Goal: Task Accomplishment & Management: Complete application form

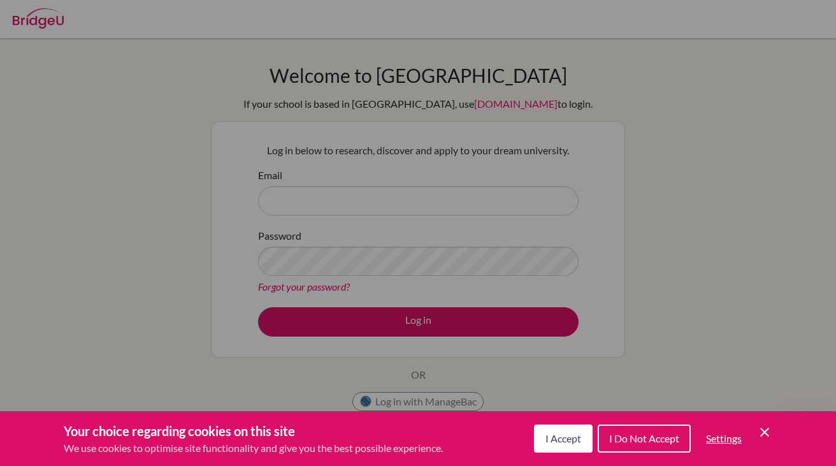
click at [450, 422] on span "I Accept" at bounding box center [563, 438] width 36 height 12
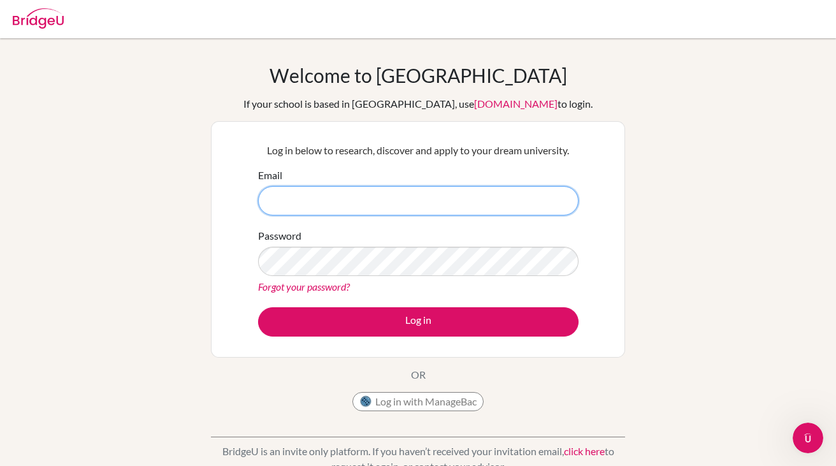
click at [314, 196] on input "Email" at bounding box center [418, 200] width 320 height 29
paste input "023a204@sxc.edu.np"
type input "023a204@sxc.edu.np"
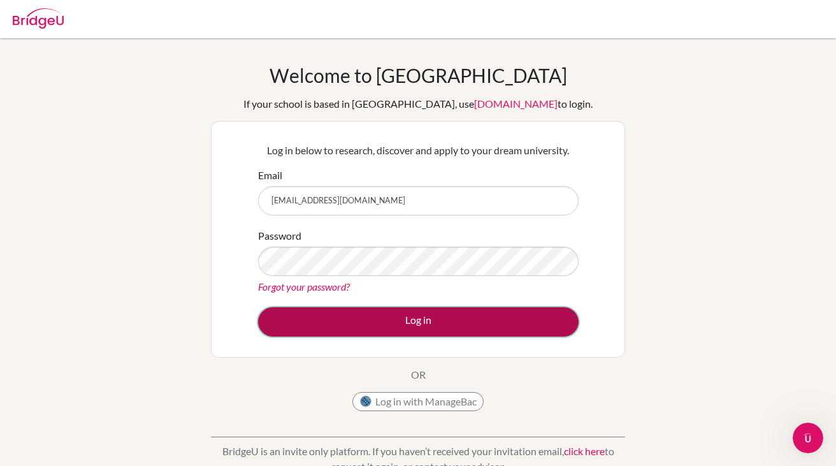
click at [357, 315] on button "Log in" at bounding box center [418, 321] width 320 height 29
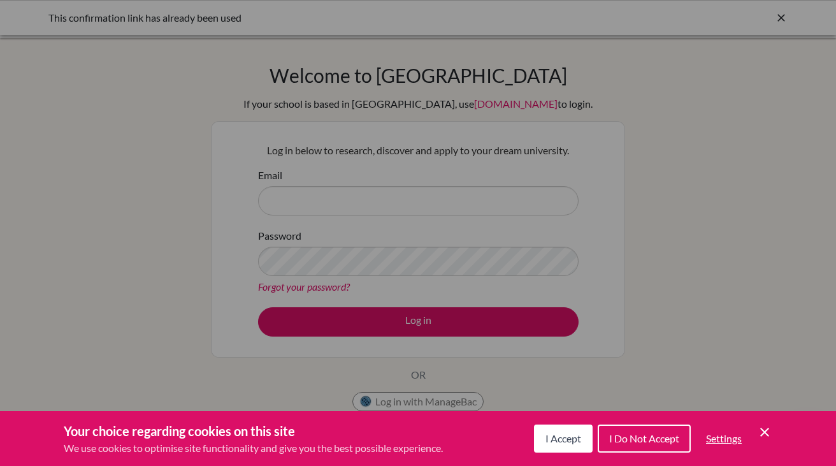
click at [356, 198] on div "Cookie Preferences" at bounding box center [418, 233] width 836 height 466
click at [557, 433] on span "I Accept" at bounding box center [563, 438] width 36 height 12
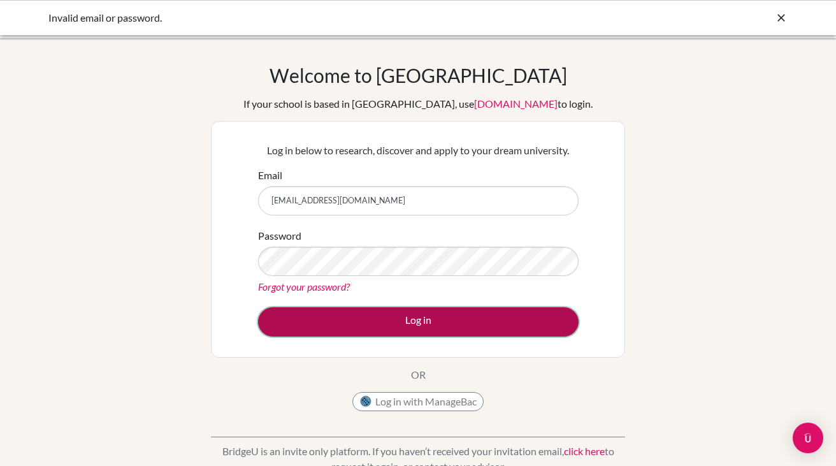
click at [361, 315] on button "Log in" at bounding box center [418, 321] width 320 height 29
click at [313, 336] on button "Log in" at bounding box center [418, 321] width 320 height 29
